Goal: Transaction & Acquisition: Subscribe to service/newsletter

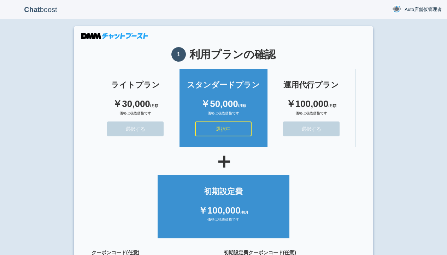
scroll to position [63, 0]
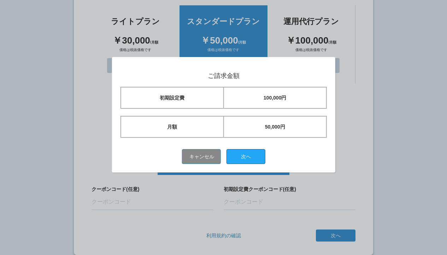
click at [249, 156] on button "次へ" at bounding box center [246, 156] width 39 height 15
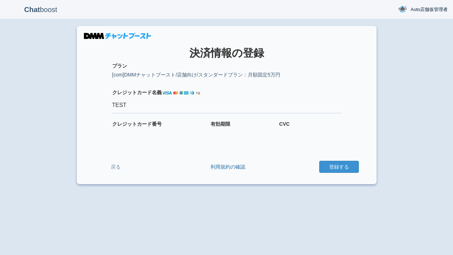
type input "TEST"
click at [338, 167] on button "登録する" at bounding box center [339, 167] width 40 height 12
